Goal: Task Accomplishment & Management: Use online tool/utility

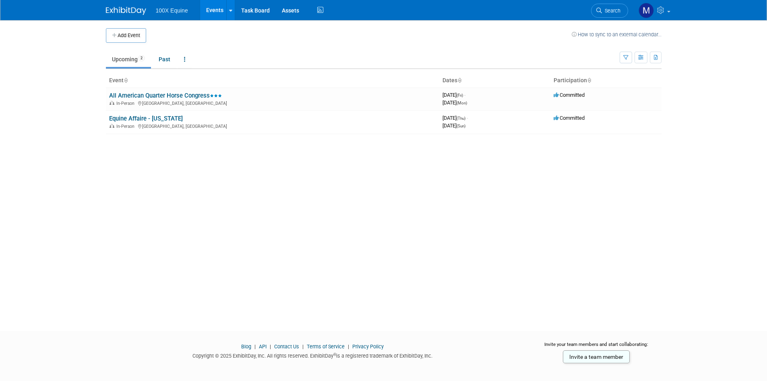
click at [76, 53] on body "100X Equine Events Add Event Bulk Upload Events Shareable Event Boards Recently…" at bounding box center [383, 190] width 767 height 381
click at [288, 250] on div "Add Event How to sync to an external calendar... New Event Duplicate Event Warn…" at bounding box center [384, 168] width 568 height 296
click at [44, 54] on body "100X Equine Events Add Event Bulk Upload Events Shareable Event Boards Recently…" at bounding box center [383, 190] width 767 height 381
click at [60, 40] on body "100X Equine Events Add Event Bulk Upload Events Shareable Event Boards Recently…" at bounding box center [383, 190] width 767 height 381
click at [67, 56] on body "100X Equine Events Add Event Bulk Upload Events Shareable Event Boards Recently…" at bounding box center [383, 190] width 767 height 381
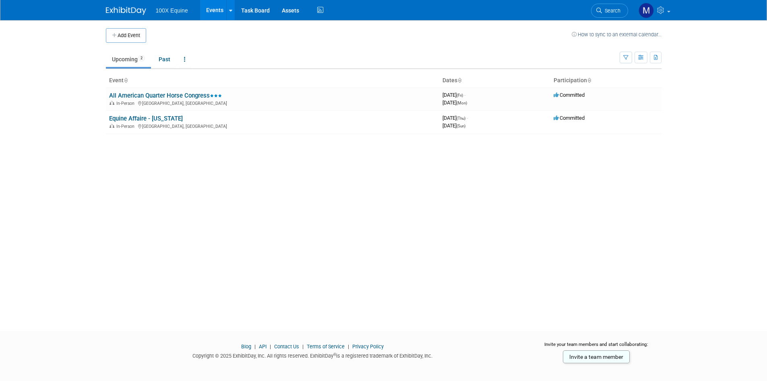
click at [79, 43] on body "100X Equine Events Add Event Bulk Upload Events Shareable Event Boards Recently…" at bounding box center [383, 190] width 767 height 381
click at [86, 10] on div "100X Equine Events Add Event Bulk Upload Events Shareable Event Boards Recently…" at bounding box center [383, 10] width 767 height 21
click at [75, 45] on body "100X Equine Events Add Event Bulk Upload Events Shareable Event Boards Recently…" at bounding box center [383, 190] width 767 height 381
click at [83, 9] on div "100X Equine Events Add Event Bulk Upload Events Shareable Event Boards Recently…" at bounding box center [383, 10] width 767 height 21
click at [24, 16] on div "100X Equine Events Add Event Bulk Upload Events Shareable Event Boards Recently…" at bounding box center [383, 10] width 767 height 21
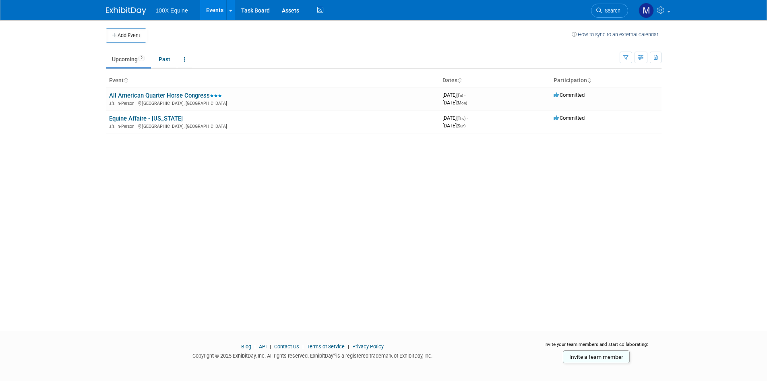
click at [77, 12] on div "100X Equine Events Add Event Bulk Upload Events Shareable Event Boards Recently…" at bounding box center [383, 10] width 767 height 21
